Goal: Task Accomplishment & Management: Manage account settings

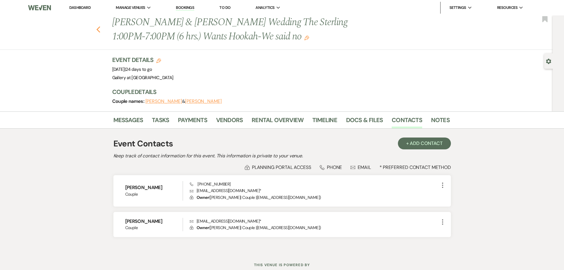
click at [100, 31] on icon "Previous" at bounding box center [98, 29] width 4 height 7
select select "4"
select select "8"
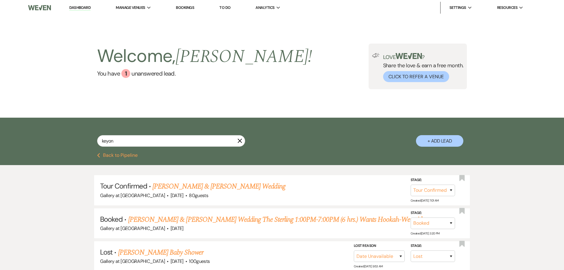
click at [238, 141] on icon "X" at bounding box center [239, 140] width 5 height 5
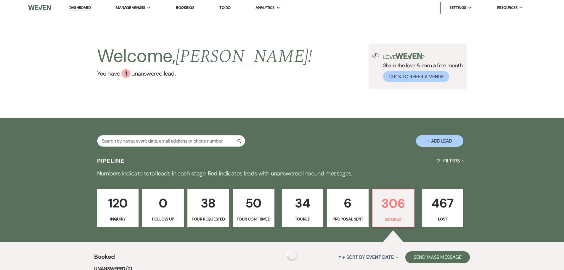
scroll to position [118, 0]
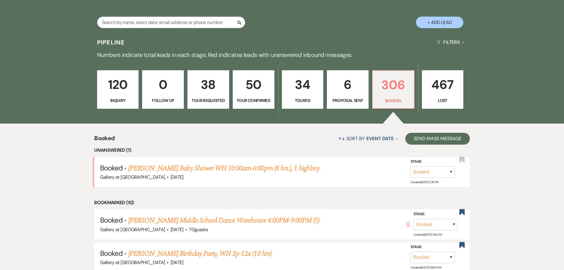
click at [357, 96] on link "6 Proposal Sent" at bounding box center [348, 89] width 42 height 38
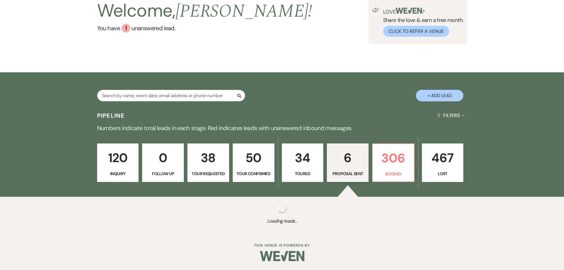
select select "6"
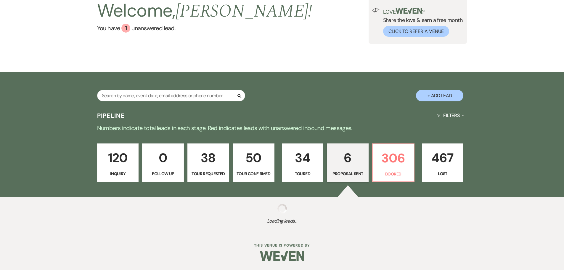
select select "6"
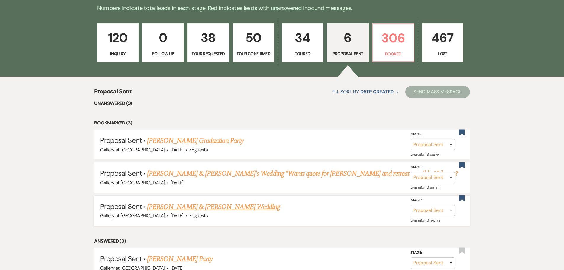
scroll to position [207, 0]
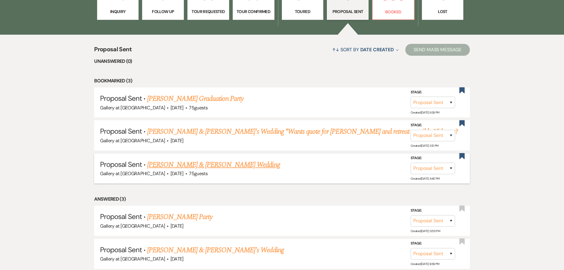
click at [243, 164] on link "[PERSON_NAME] & [PERSON_NAME] Wedding" at bounding box center [213, 164] width 133 height 11
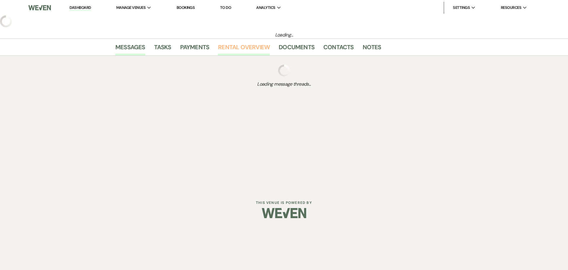
select select "6"
select select "5"
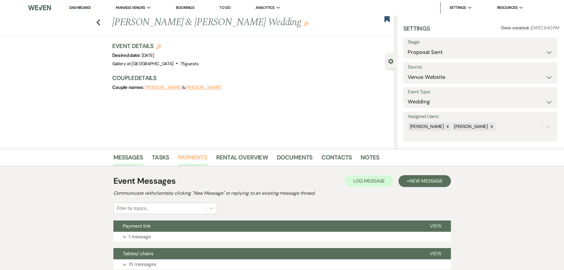
click at [193, 156] on link "Payments" at bounding box center [192, 158] width 29 height 13
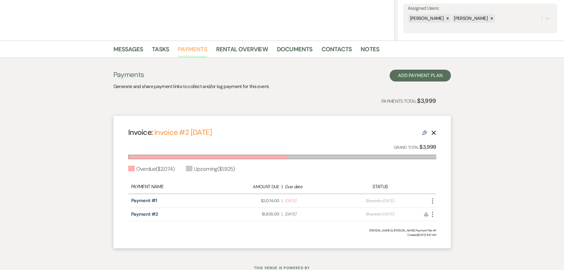
scroll to position [118, 0]
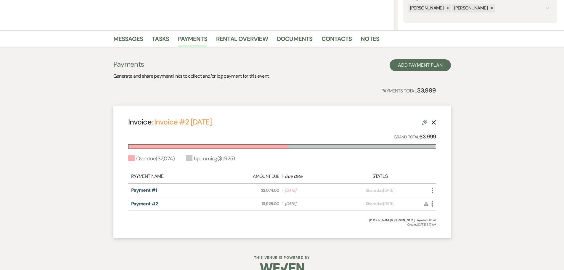
click at [433, 188] on icon "More" at bounding box center [432, 190] width 7 height 7
click at [446, 222] on button "Check [PERSON_NAME] [PERSON_NAME] as Paid" at bounding box center [459, 222] width 60 height 10
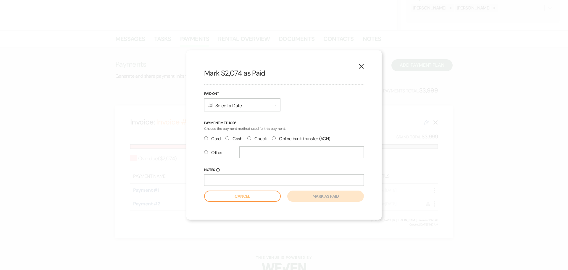
click at [209, 105] on icon "Calendar" at bounding box center [210, 104] width 4 height 5
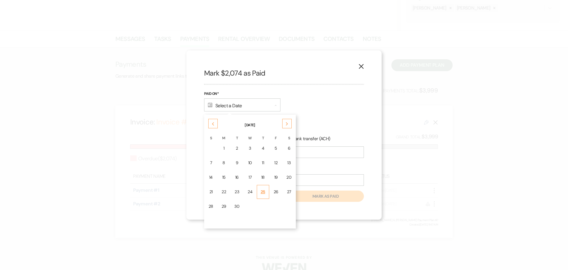
click at [261, 192] on div "25" at bounding box center [263, 192] width 5 height 6
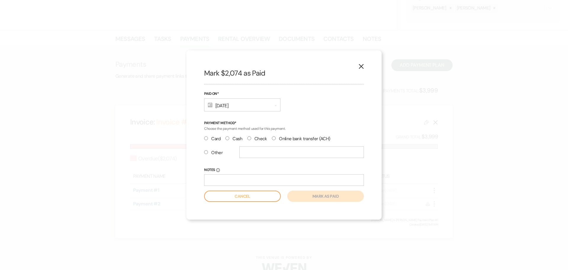
click at [214, 140] on label "Card" at bounding box center [212, 139] width 17 height 8
click at [208, 140] on input "Card" at bounding box center [206, 138] width 4 height 4
radio input "true"
click at [324, 193] on button "Mark as paid" at bounding box center [325, 195] width 77 height 11
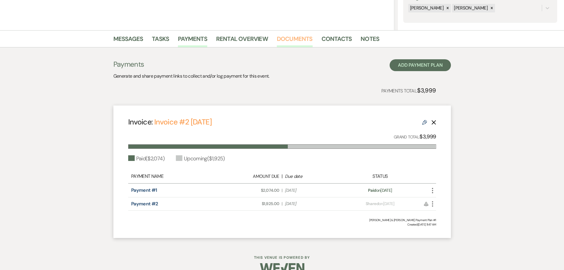
click at [299, 39] on link "Documents" at bounding box center [295, 40] width 36 height 13
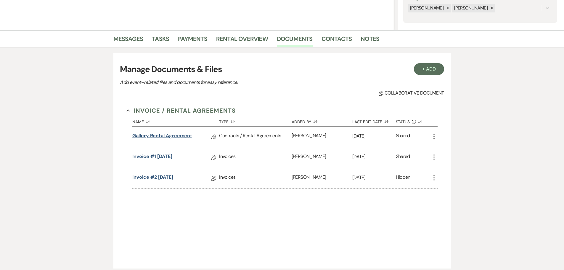
click at [179, 136] on link "Gallery Rental Agreement" at bounding box center [162, 136] width 60 height 9
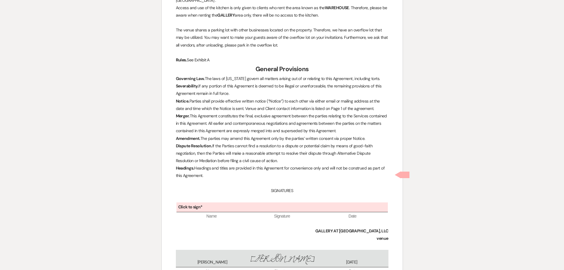
scroll to position [1658, 0]
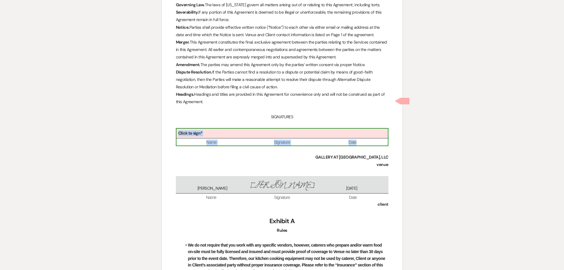
click at [253, 139] on span "Signature" at bounding box center [282, 142] width 70 height 6
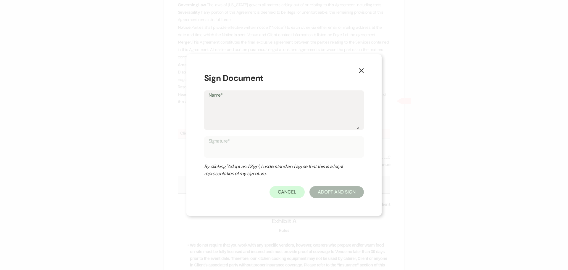
type textarea "J"
type input "J"
type textarea "Ju"
type input "Ju"
type textarea "[DATE]"
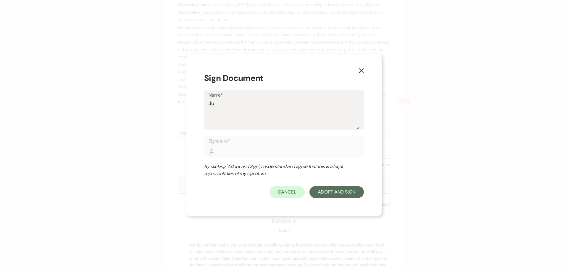
type input "[DATE]"
type textarea "Juli"
type input "Juli"
type textarea "[PERSON_NAME]"
type input "[PERSON_NAME]"
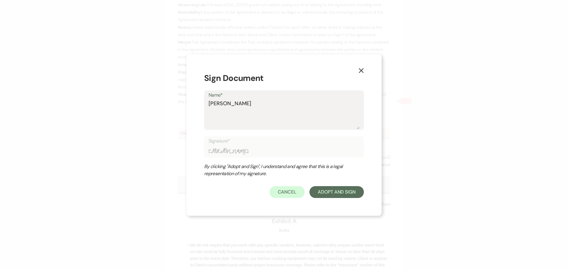
type textarea "[PERSON_NAME]"
type input "[PERSON_NAME]"
type textarea "[PERSON_NAME]"
type input "[PERSON_NAME]"
type textarea "[PERSON_NAME]"
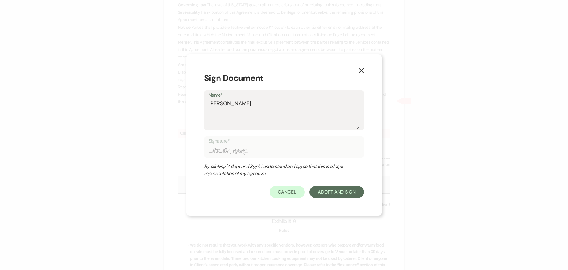
type input "[PERSON_NAME]"
type textarea "[PERSON_NAME]"
type input "[PERSON_NAME]"
type textarea "[PERSON_NAME]"
type input "[PERSON_NAME]"
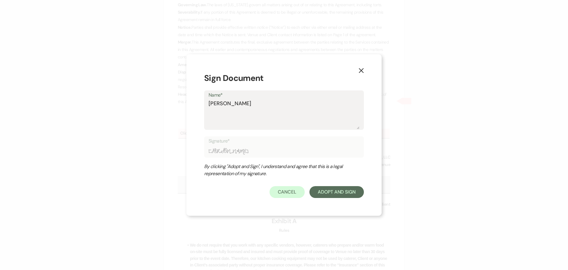
type textarea "[PERSON_NAME]"
type input "[PERSON_NAME]"
type textarea "[PERSON_NAME]"
type input "[PERSON_NAME]"
type textarea "[PERSON_NAME]"
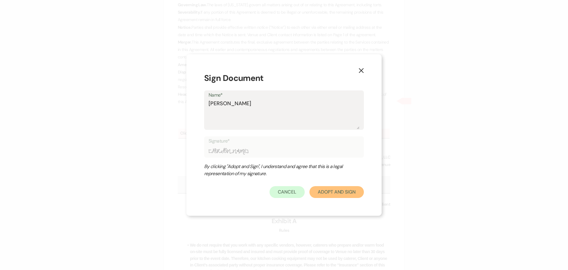
click at [337, 190] on button "Adopt And Sign" at bounding box center [337, 192] width 54 height 12
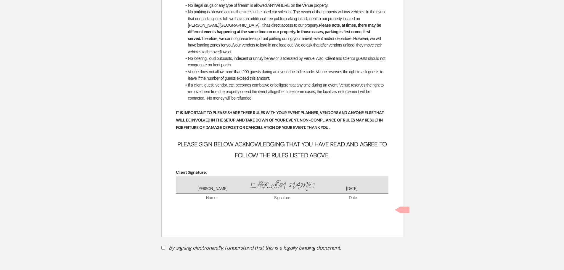
scroll to position [2340, 0]
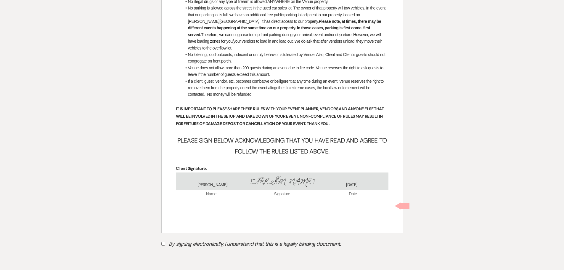
click at [162, 242] on input "By signing electronically, I understand that this is a legally binding document." at bounding box center [163, 244] width 4 height 4
checkbox input "true"
click at [197, 253] on button "Submit" at bounding box center [181, 258] width 41 height 11
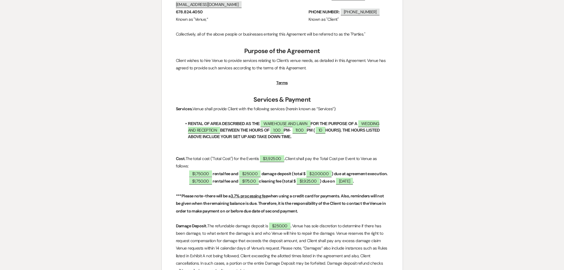
scroll to position [0, 0]
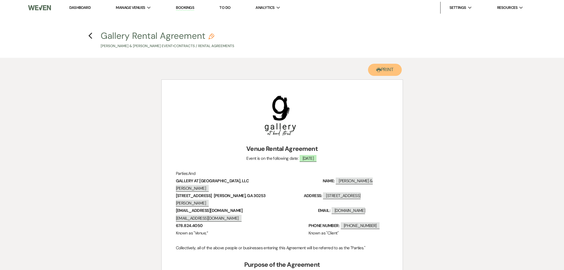
click at [376, 70] on use "button" at bounding box center [378, 70] width 5 height 4
click at [90, 38] on icon "Previous" at bounding box center [90, 35] width 4 height 7
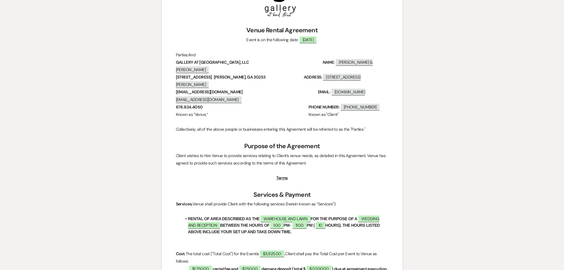
select select "6"
select select "5"
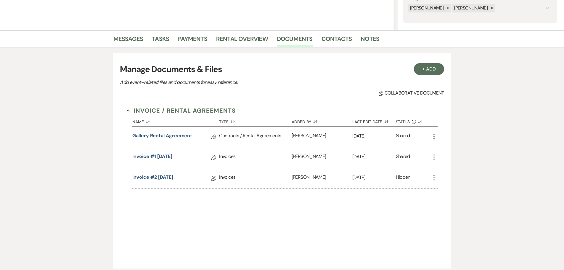
click at [158, 176] on link "Invoice #2 [DATE]" at bounding box center [152, 177] width 41 height 9
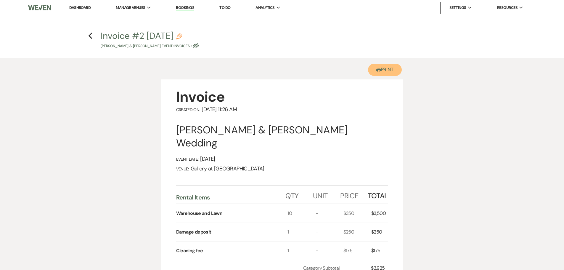
click at [387, 70] on button "Printer Print" at bounding box center [385, 70] width 34 height 12
click at [91, 36] on icon "Previous" at bounding box center [90, 35] width 4 height 7
select select "6"
select select "5"
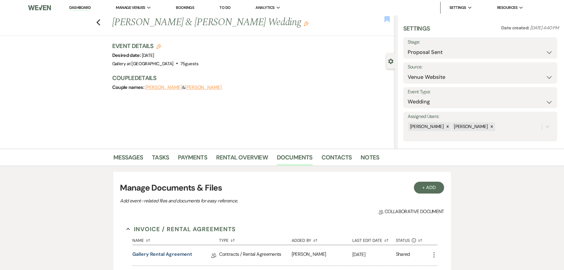
click at [388, 19] on use "button" at bounding box center [386, 19] width 5 height 6
click at [440, 53] on select "Inquiry Follow Up Tour Requested Tour Confirmed Toured Proposal Sent Booked Lost" at bounding box center [480, 52] width 145 height 12
select select "7"
click at [408, 46] on select "Inquiry Follow Up Tour Requested Tour Confirmed Toured Proposal Sent Booked Lost" at bounding box center [480, 52] width 145 height 12
click at [547, 42] on button "Save" at bounding box center [540, 48] width 33 height 12
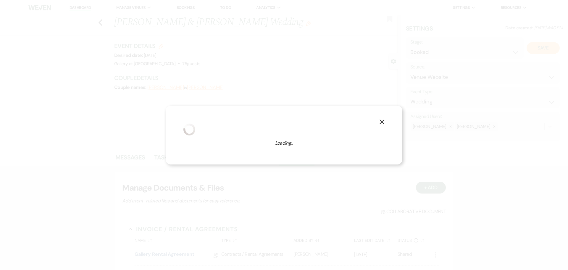
select select "1"
select select "733"
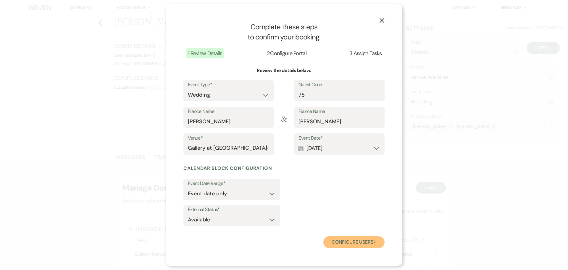
click at [351, 240] on button "Configure users Next" at bounding box center [354, 242] width 61 height 12
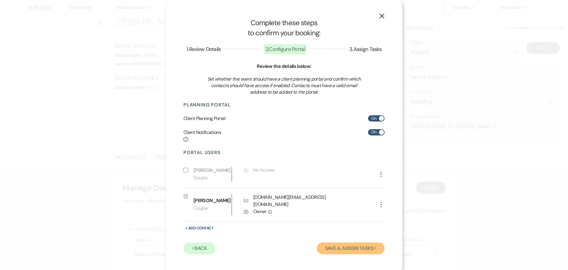
click at [359, 244] on button "Save & Assign Tasks Next" at bounding box center [351, 248] width 68 height 12
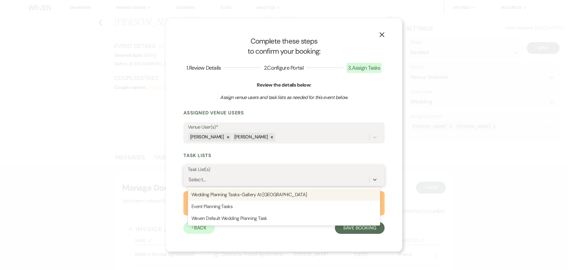
click at [226, 182] on div "Select..." at bounding box center [278, 179] width 181 height 10
click at [225, 195] on div "Wedding Planning Tasks-Gallery At [GEOGRAPHIC_DATA]" at bounding box center [284, 195] width 192 height 12
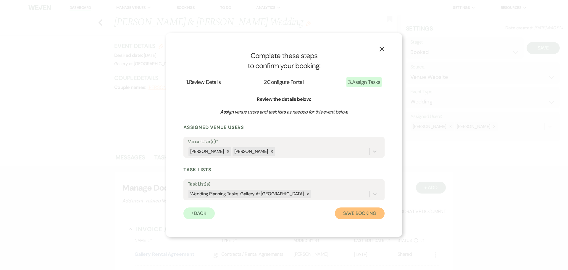
click at [362, 216] on button "Save Booking" at bounding box center [360, 213] width 50 height 12
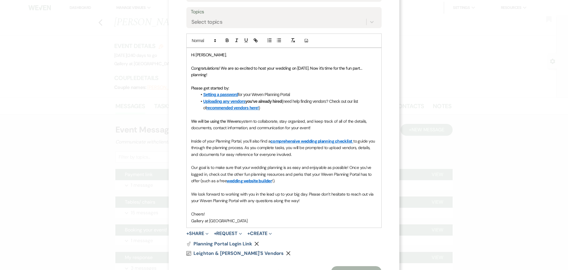
scroll to position [144, 0]
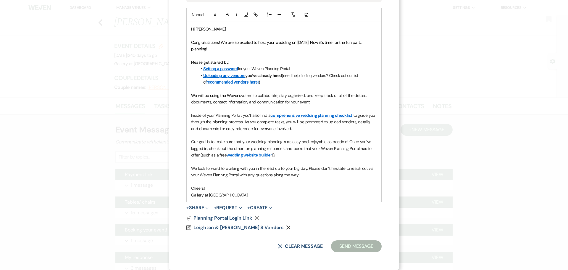
click at [286, 226] on icon "Remove" at bounding box center [288, 227] width 4 height 4
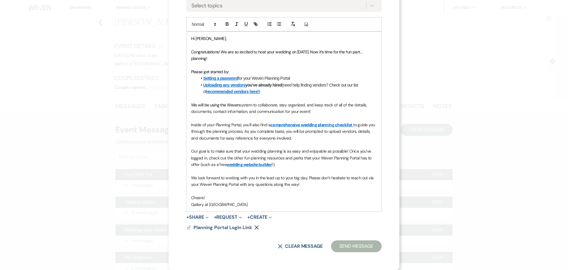
scroll to position [135, 0]
click at [203, 218] on button "+ Share Expand" at bounding box center [198, 217] width 22 height 5
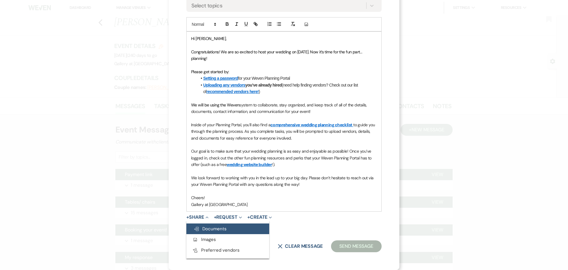
click at [203, 227] on span "Doc Upload Documents" at bounding box center [210, 229] width 33 height 6
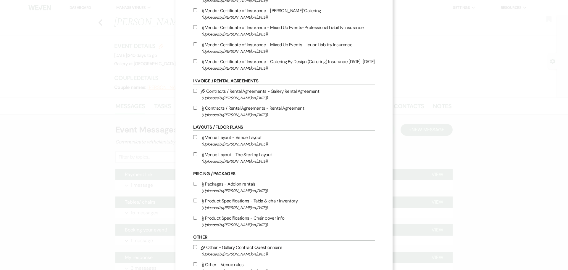
scroll to position [118, 0]
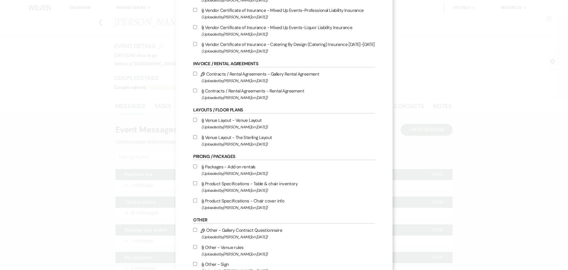
click at [194, 121] on input "Attach File Venue Layout - Venue Layout (Uploaded by [PERSON_NAME] on [DATE] )" at bounding box center [195, 120] width 4 height 4
checkbox input "true"
click at [193, 166] on input "Attach File Packages - Add on rentals (Uploaded by [PERSON_NAME] on [DATE] )" at bounding box center [195, 166] width 4 height 4
checkbox input "true"
click at [193, 184] on input "Attach File Product Specifications - Table & chair inventory (Uploaded by [PERS…" at bounding box center [195, 183] width 4 height 4
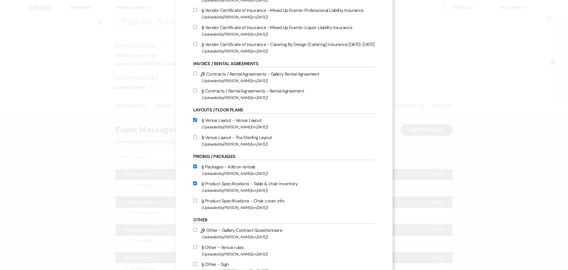
checkbox input "true"
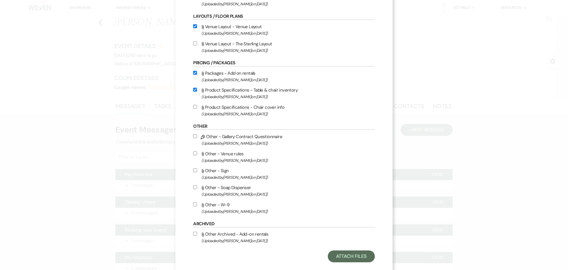
scroll to position [222, 0]
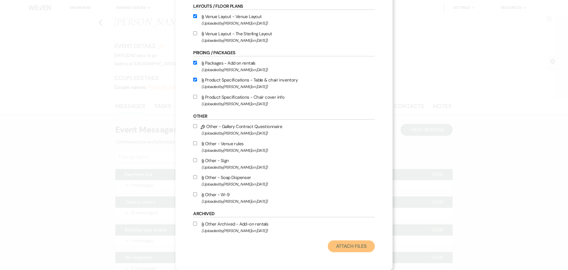
click at [344, 248] on button "Attach Files" at bounding box center [351, 246] width 47 height 12
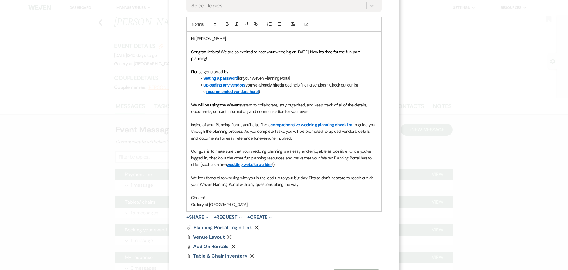
click at [192, 216] on button "+ Share Expand" at bounding box center [198, 217] width 22 height 5
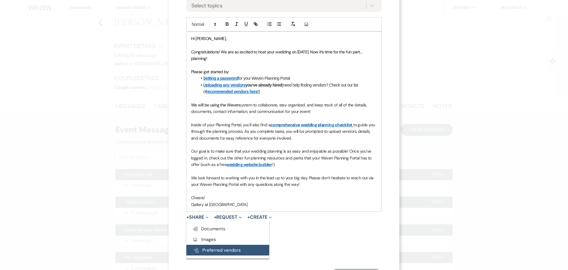
click at [202, 250] on button "Pref Vendors Preferred vendors" at bounding box center [228, 250] width 83 height 11
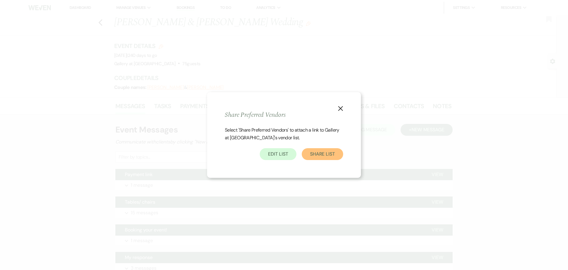
click at [329, 154] on button "Share List" at bounding box center [322, 154] width 41 height 12
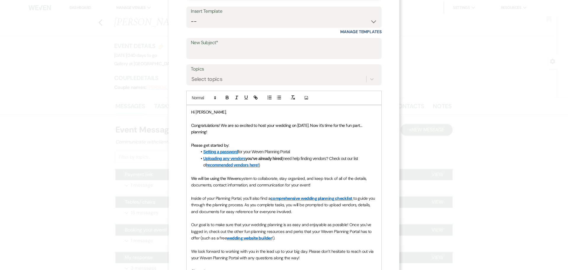
scroll to position [54, 0]
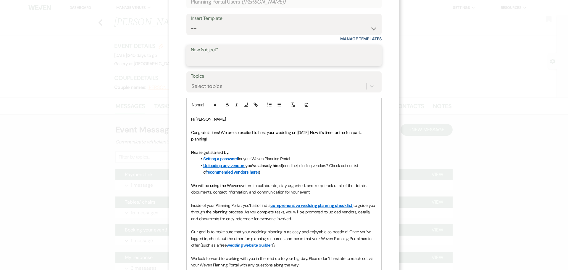
click at [214, 63] on input "New Subject*" at bounding box center [284, 60] width 187 height 12
click at [215, 27] on select "-- Initial Inquiry Response-DATE IS AVAILABLE Initial Inquiry Response-DATE NOT…" at bounding box center [284, 29] width 187 height 12
select select "2650"
click at [191, 23] on select "-- Initial Inquiry Response-DATE IS AVAILABLE Initial Inquiry Response-DATE NOT…" at bounding box center [284, 29] width 187 height 12
type input "Weven Planning Portal Introduction"
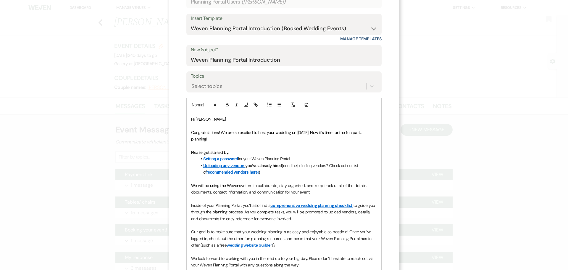
click at [297, 130] on span "Congratulations! We are so excited to host your wedding on [DATE]. Now it’s tim…" at bounding box center [277, 136] width 172 height 12
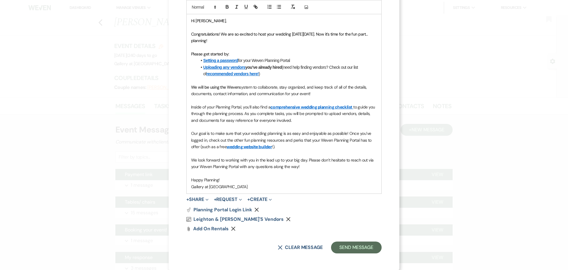
scroll to position [154, 0]
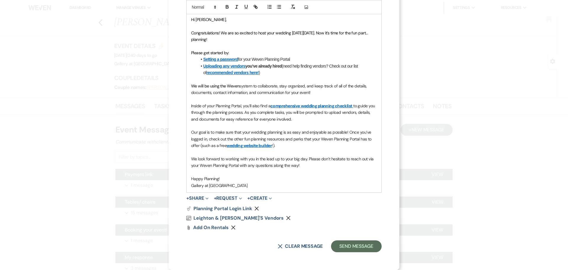
click at [287, 218] on use "button" at bounding box center [289, 218] width 4 height 4
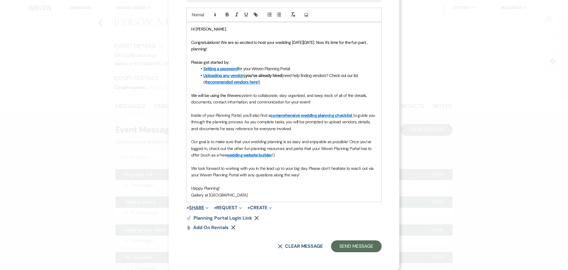
click at [192, 208] on button "+ Share Expand" at bounding box center [198, 207] width 22 height 5
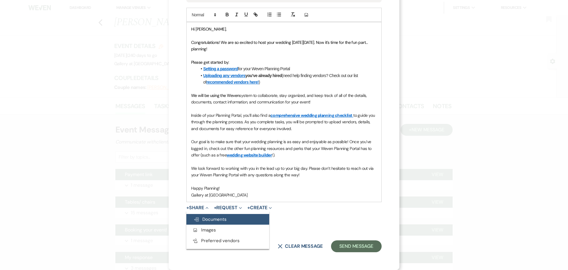
click at [199, 221] on span "Doc Upload Documents" at bounding box center [210, 219] width 33 height 6
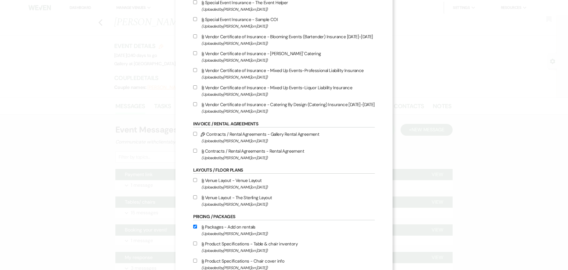
scroll to position [59, 0]
click at [193, 180] on input "Attach File Venue Layout - Venue Layout (Uploaded by [PERSON_NAME] on [DATE] )" at bounding box center [195, 179] width 4 height 4
checkbox input "true"
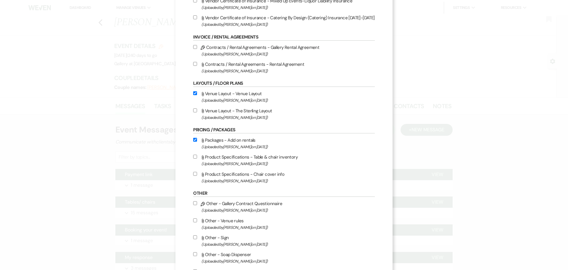
scroll to position [148, 0]
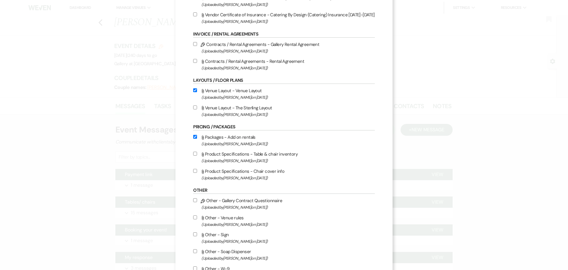
click at [193, 152] on input "Attach File Product Specifications - Table & chair inventory (Uploaded by [PERS…" at bounding box center [195, 154] width 4 height 4
checkbox input "true"
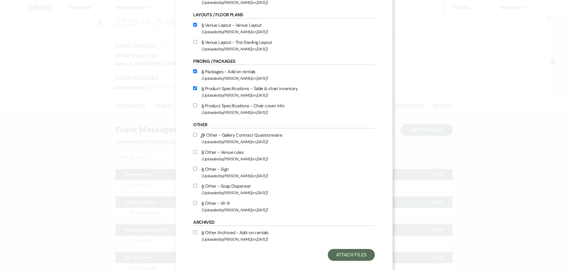
scroll to position [222, 0]
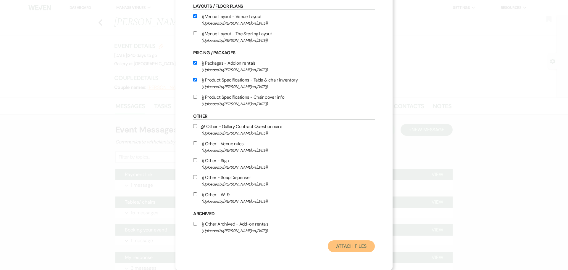
click at [357, 245] on button "Attach Files" at bounding box center [351, 246] width 47 height 12
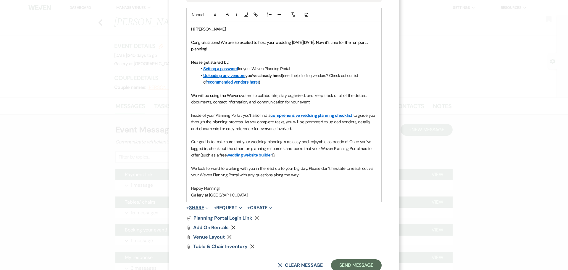
click at [194, 208] on button "+ Share Expand" at bounding box center [198, 207] width 22 height 5
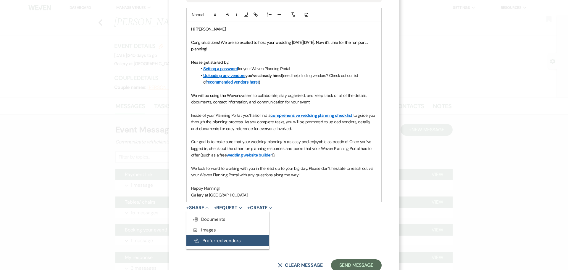
click at [211, 240] on button "Pref Vendors Preferred vendors" at bounding box center [228, 240] width 83 height 11
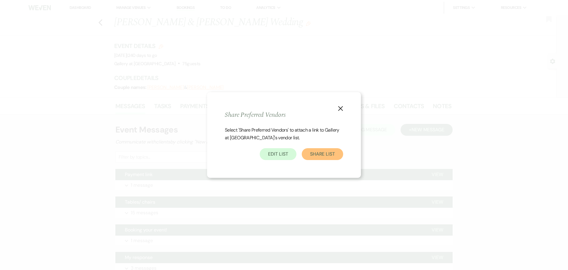
click at [327, 152] on button "Share List" at bounding box center [322, 154] width 41 height 12
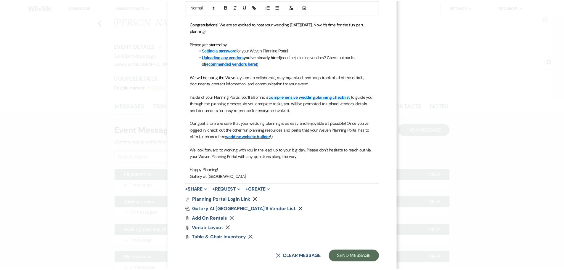
scroll to position [173, 0]
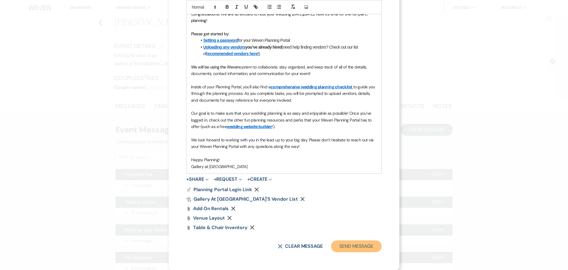
click at [348, 248] on button "Send Message" at bounding box center [356, 246] width 51 height 12
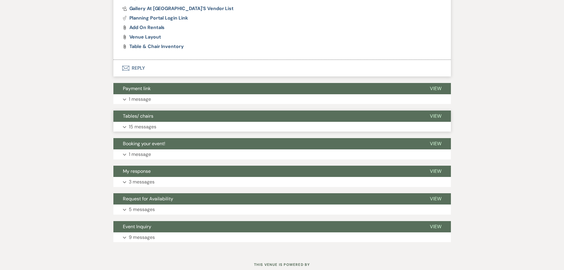
scroll to position [356, 0]
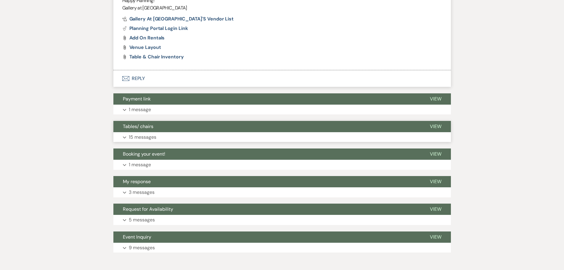
click at [136, 125] on span "Tables/ chairs" at bounding box center [138, 126] width 30 height 6
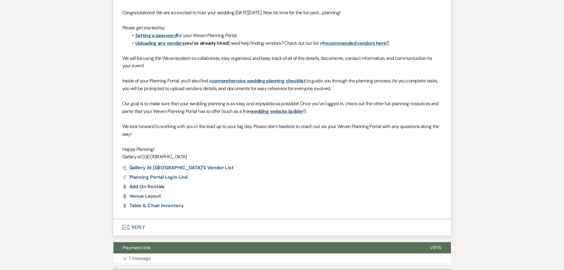
scroll to position [0, 0]
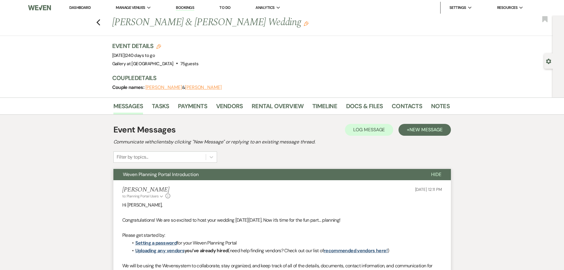
click at [550, 59] on icon "Gear" at bounding box center [548, 61] width 5 height 5
select select "5"
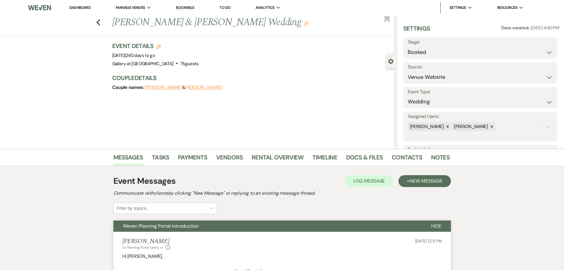
click at [393, 63] on use "button" at bounding box center [390, 61] width 5 height 5
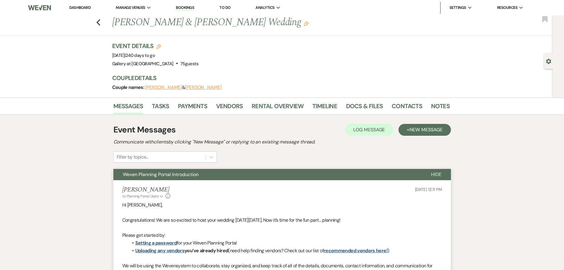
click at [304, 21] on button "Edit" at bounding box center [306, 23] width 5 height 5
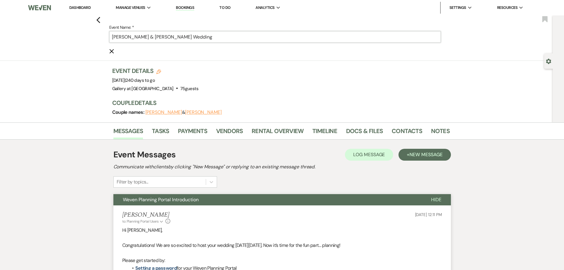
click at [208, 36] on input "[PERSON_NAME] & [PERSON_NAME] Wedding" at bounding box center [275, 37] width 332 height 12
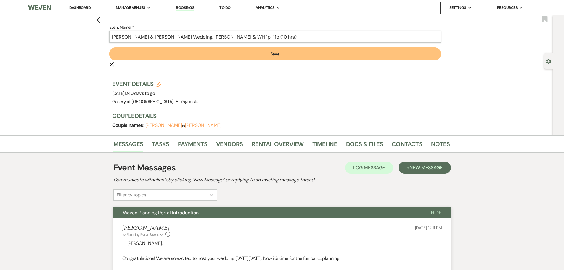
type input "[PERSON_NAME] & [PERSON_NAME] Wedding, [PERSON_NAME] & WH 1p-11p (10 hrs)"
click at [219, 52] on button "Save" at bounding box center [275, 53] width 332 height 13
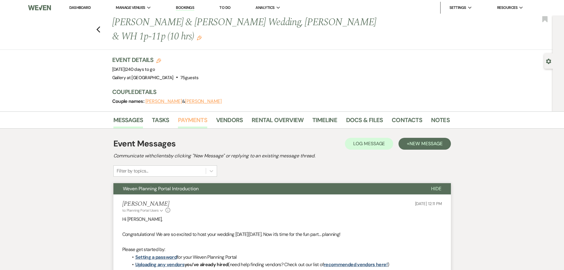
click at [190, 123] on link "Payments" at bounding box center [192, 121] width 29 height 13
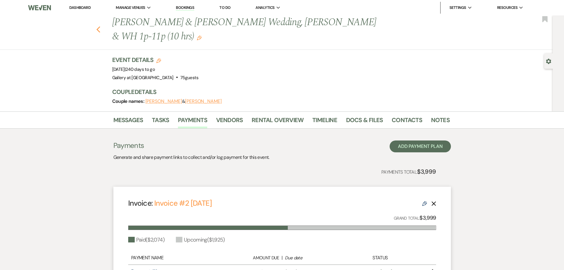
click at [99, 30] on icon "Previous" at bounding box center [98, 29] width 4 height 7
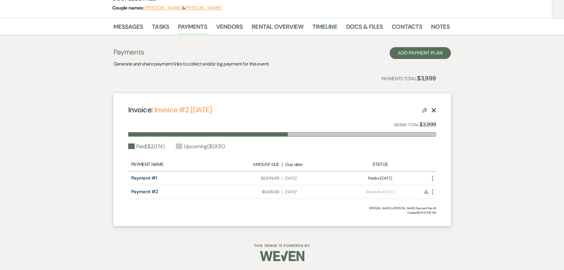
select select "6"
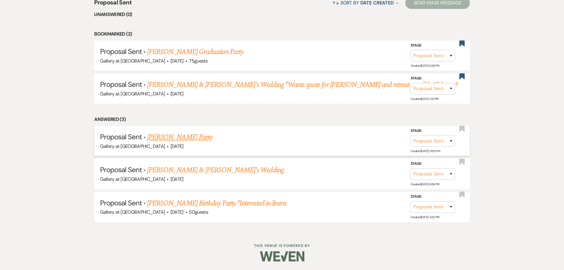
scroll to position [254, 0]
click at [284, 205] on link "[PERSON_NAME] Birthday Party *Interested in linens" at bounding box center [216, 202] width 139 height 11
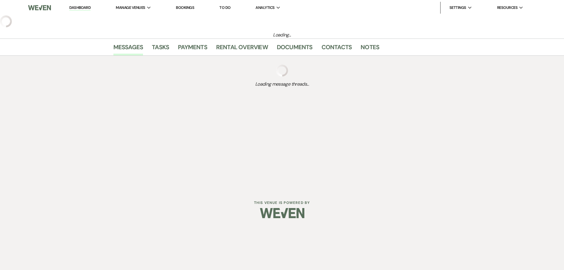
select select "6"
select select "5"
select select "4"
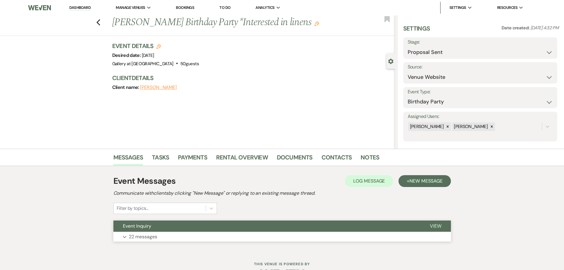
click at [286, 232] on button "Expand 22 messages" at bounding box center [281, 237] width 337 height 10
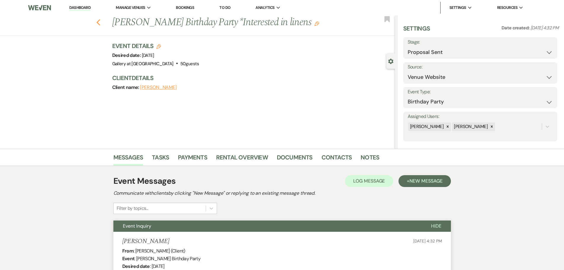
click at [101, 22] on icon "Previous" at bounding box center [98, 22] width 4 height 7
select select "6"
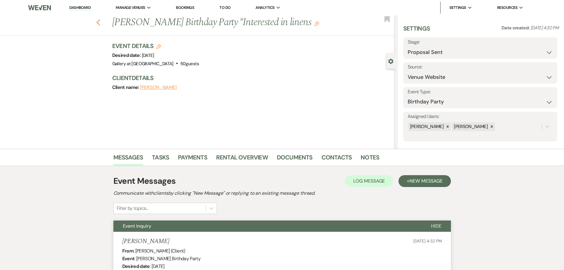
select select "6"
